Goal: Communication & Community: Answer question/provide support

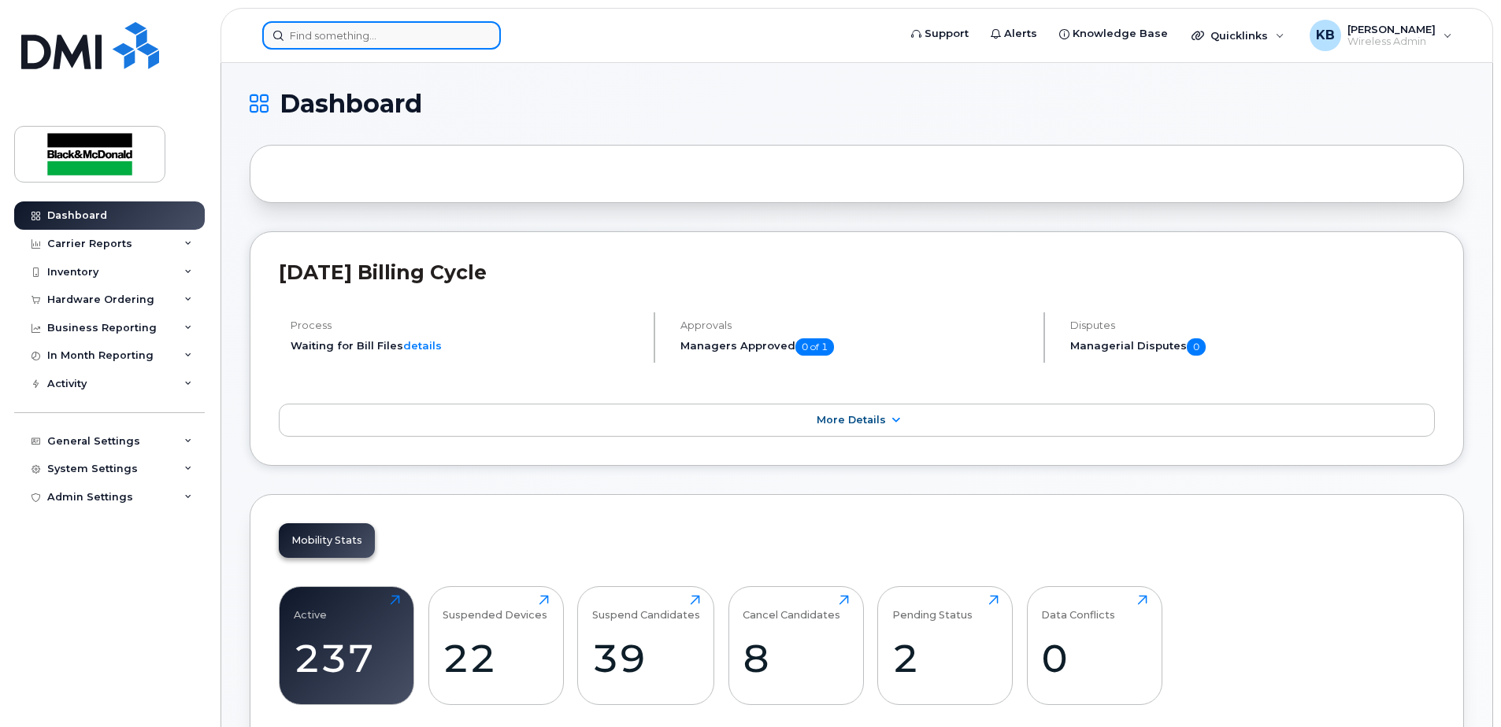
click at [382, 37] on input at bounding box center [381, 35] width 239 height 28
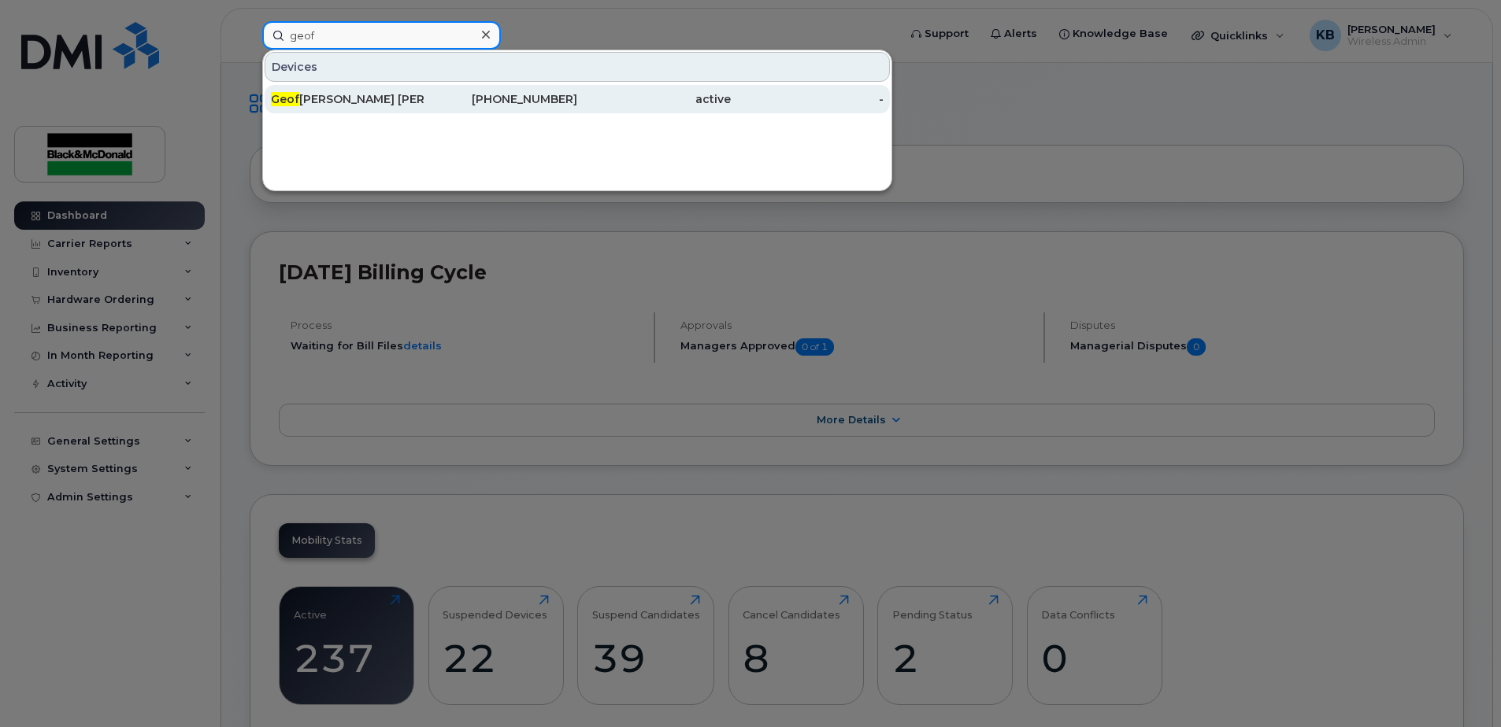
type input "geof"
click at [324, 106] on div "[PERSON_NAME]" at bounding box center [348, 99] width 154 height 16
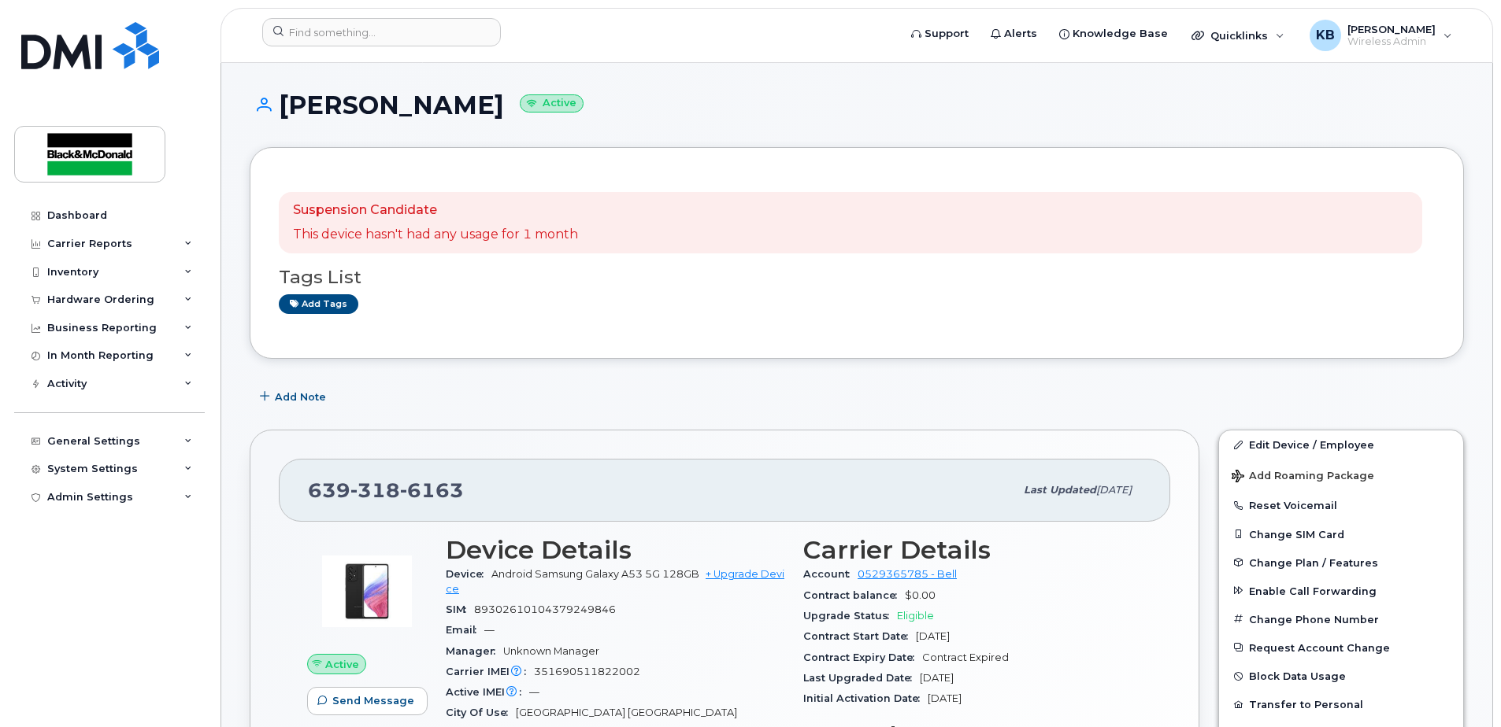
click at [578, 444] on div "[PHONE_NUMBER] Last updated [DATE] Active Send Message 0.00 Bytes  used 500.00 …" at bounding box center [725, 687] width 950 height 514
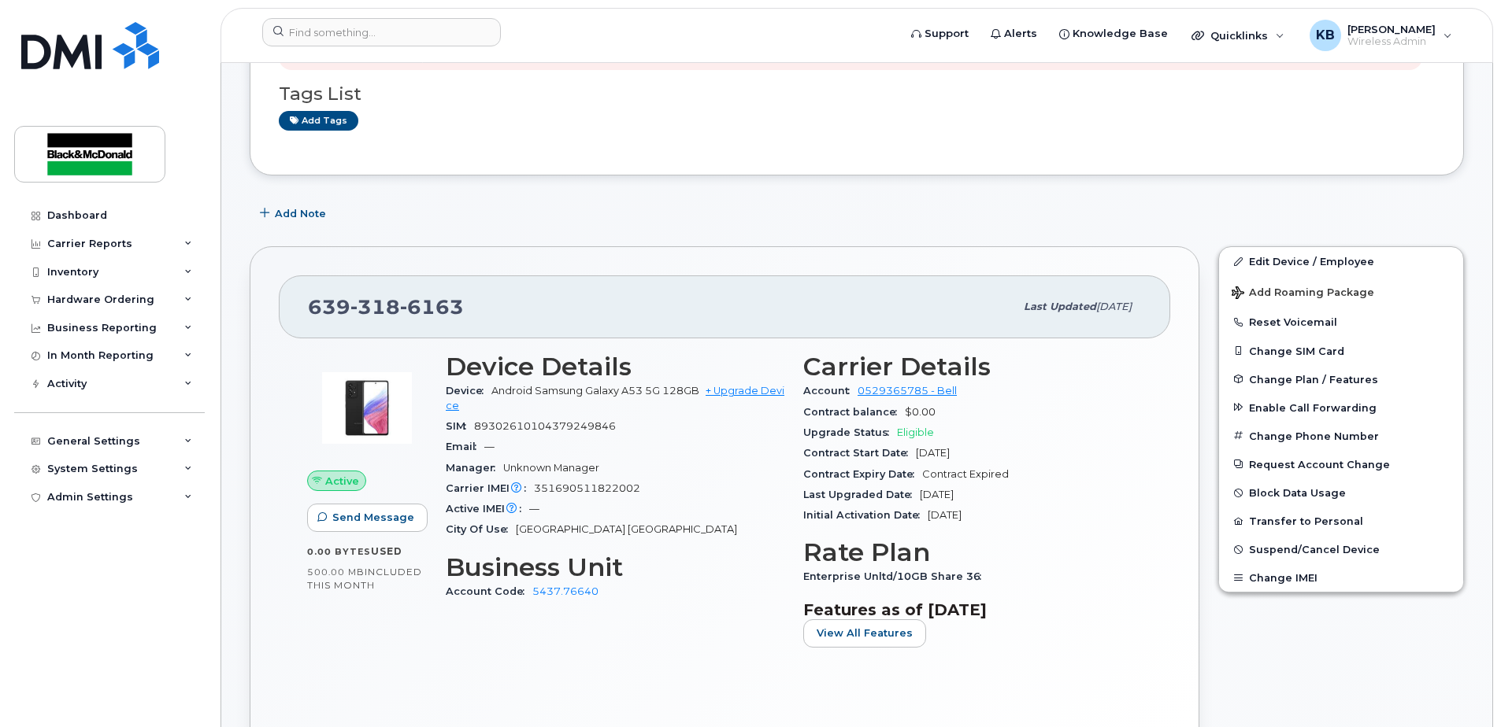
scroll to position [368, 0]
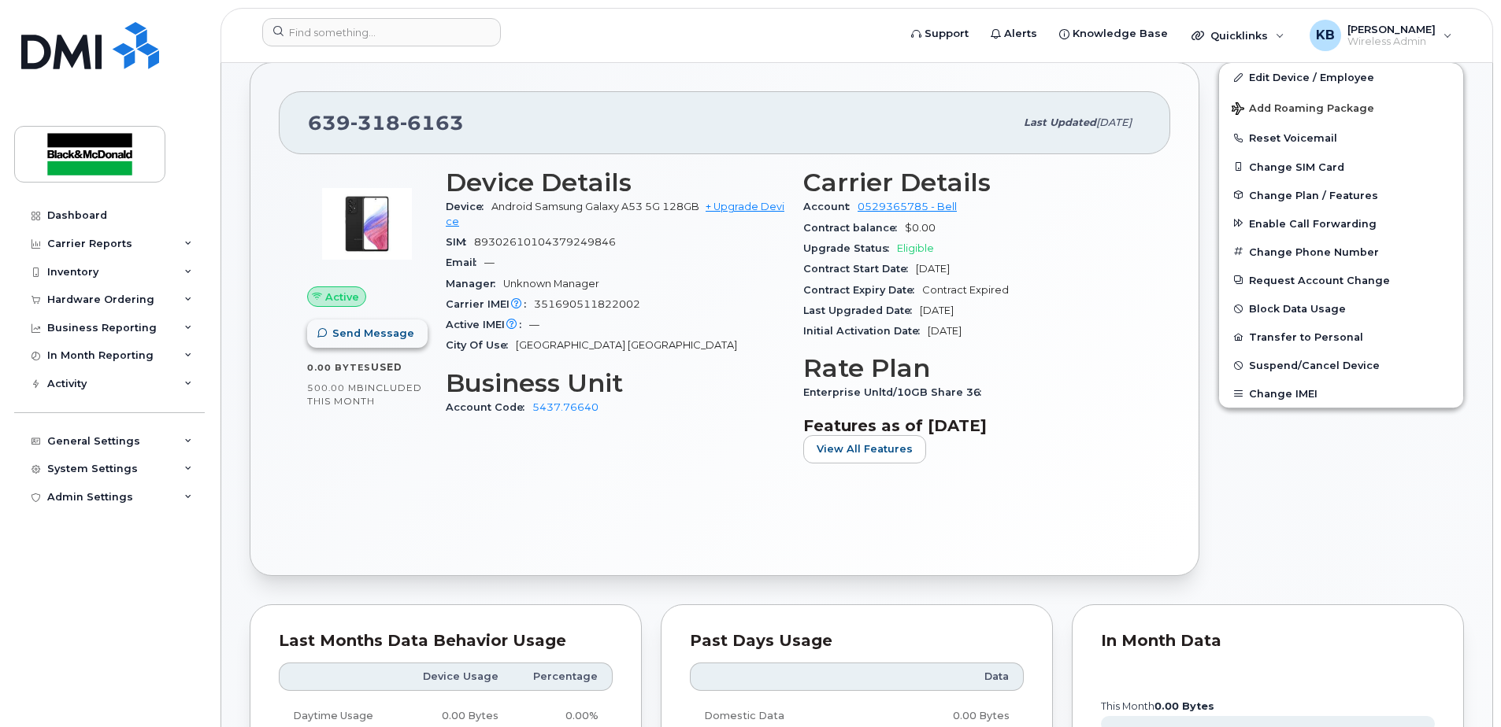
click at [390, 335] on span "Send Message" at bounding box center [373, 333] width 82 height 15
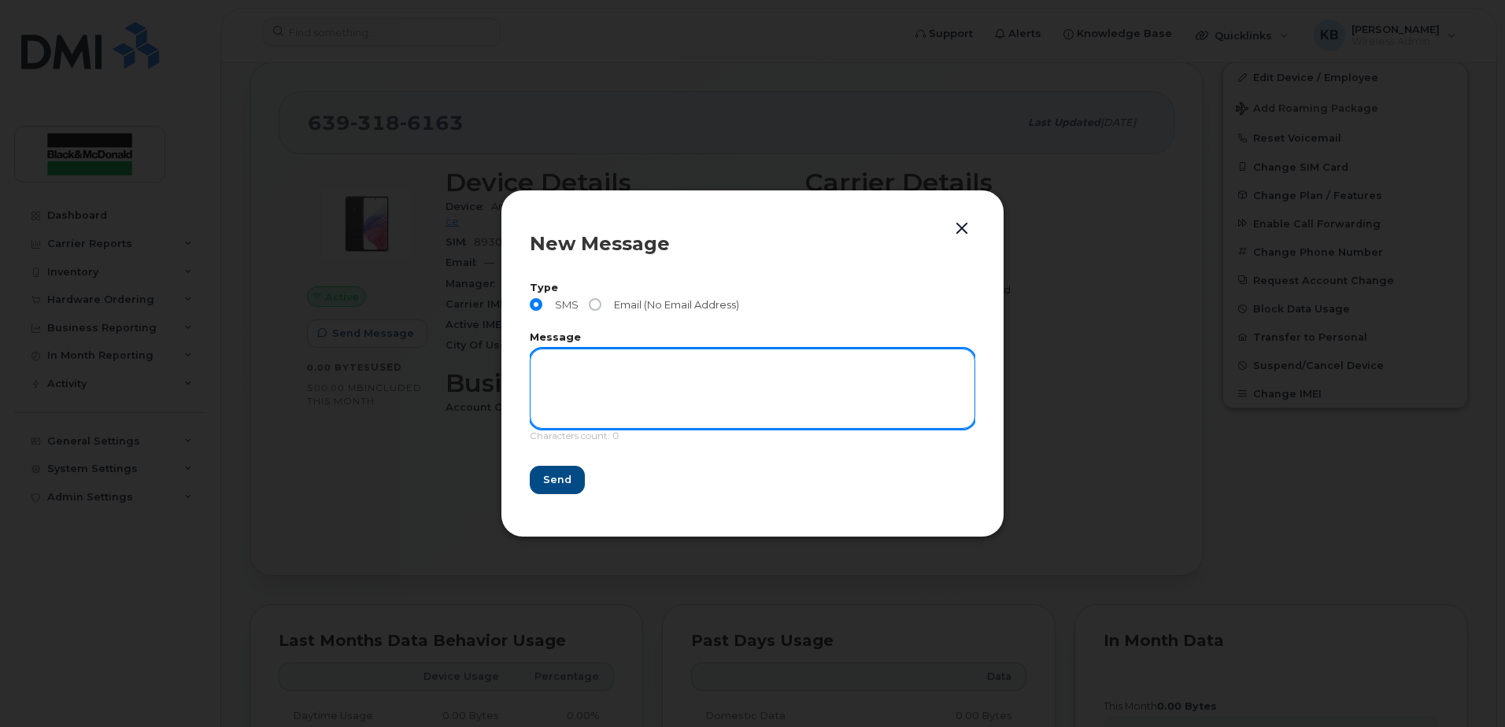
click at [656, 377] on textarea at bounding box center [753, 389] width 446 height 80
type textarea "testing - Kayleen"
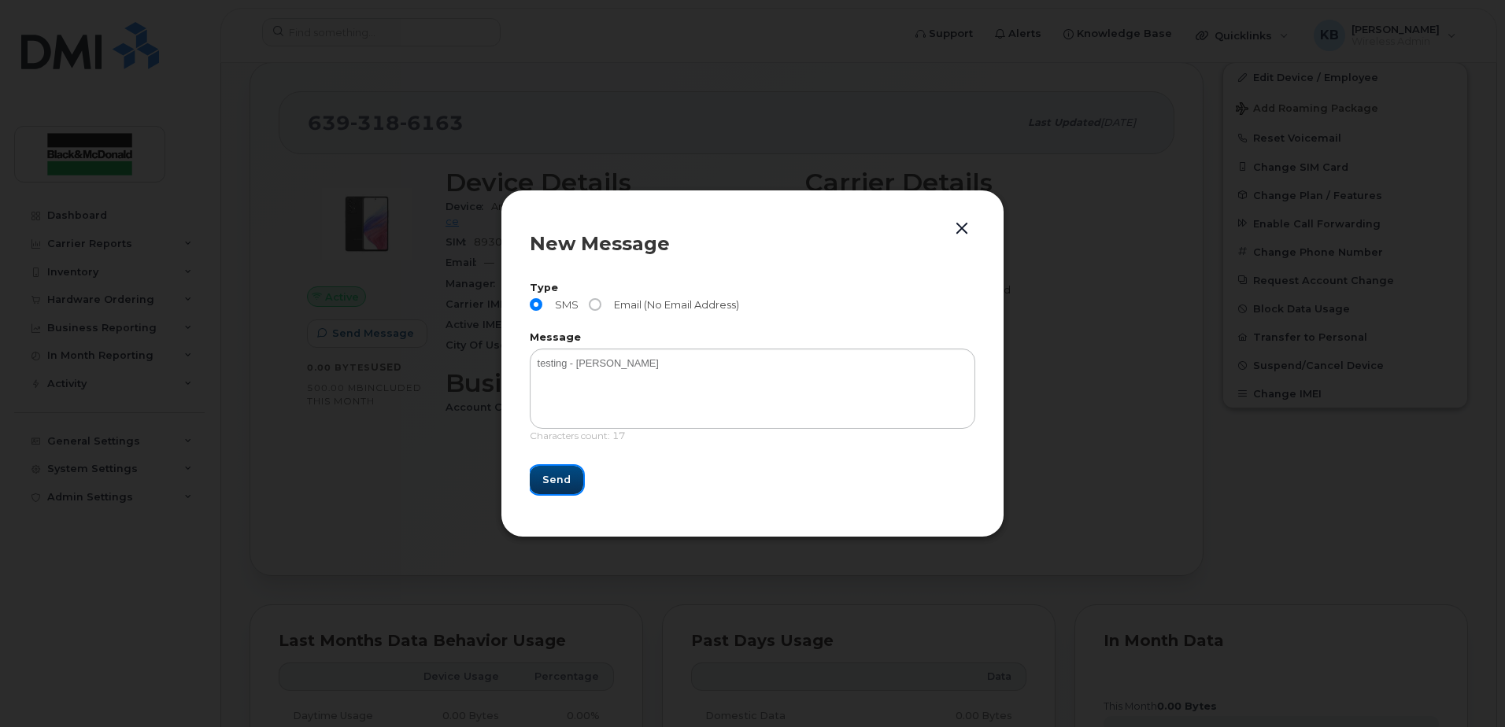
click at [573, 472] on button "Send" at bounding box center [557, 480] width 54 height 28
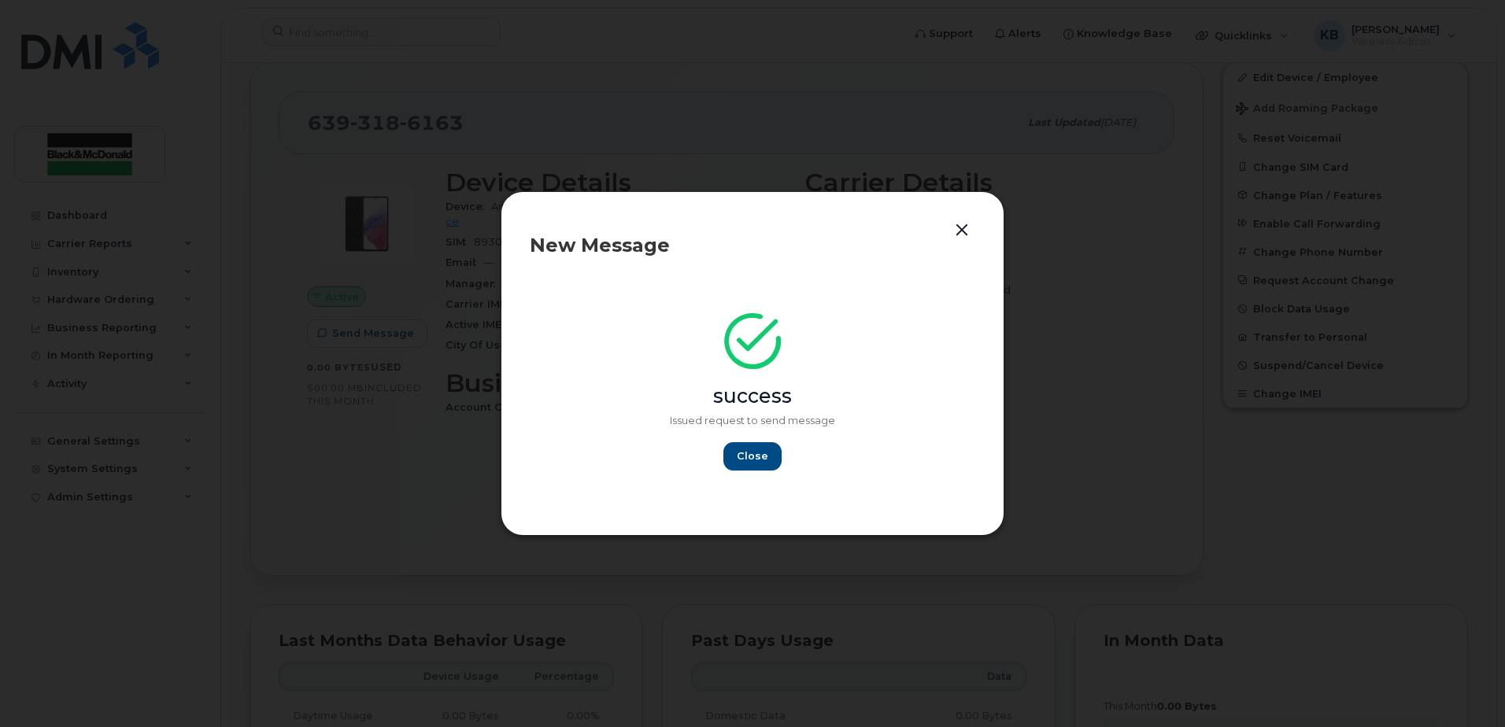
click at [779, 468] on div "Close" at bounding box center [753, 456] width 446 height 28
click at [761, 464] on span "Close" at bounding box center [752, 456] width 31 height 15
